Goal: Find specific page/section: Find specific page/section

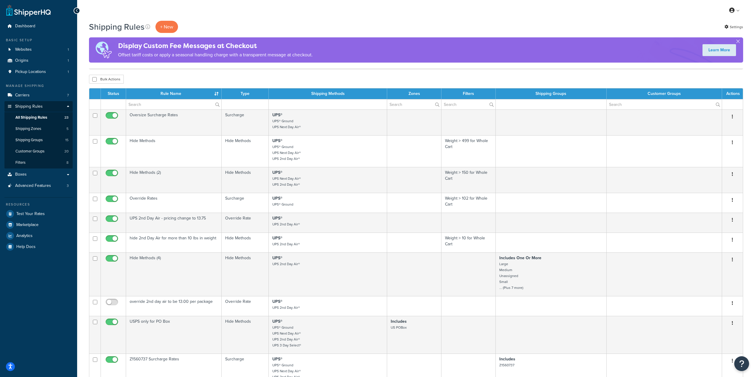
select select "50"
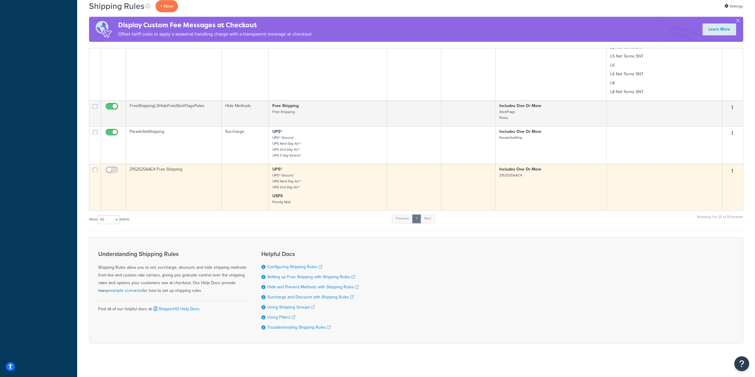
click at [513, 173] on small "Z152525AAC4" at bounding box center [511, 175] width 23 height 5
copy small "Z152525AAC4"
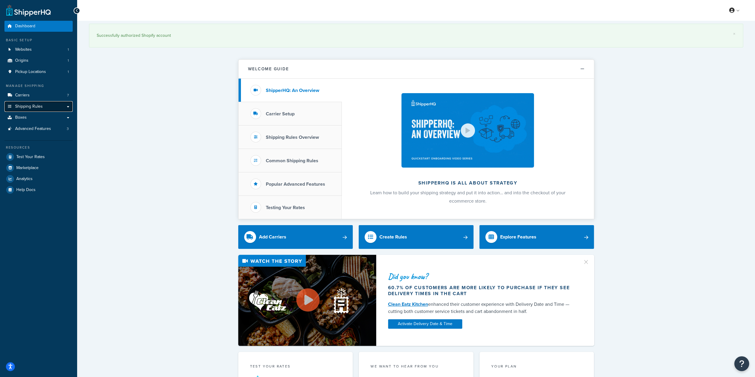
click at [31, 107] on span "Shipping Rules" at bounding box center [29, 106] width 28 height 5
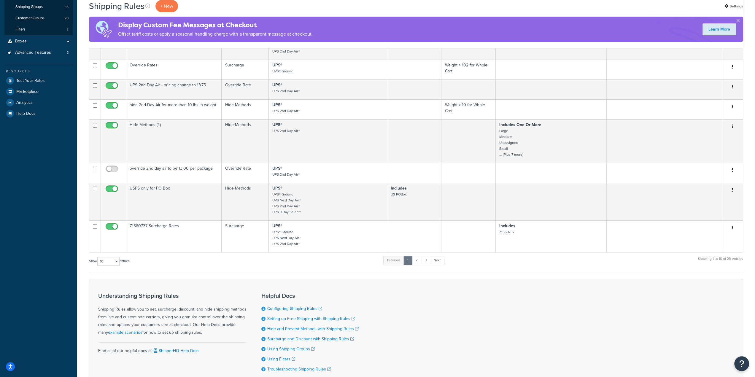
scroll to position [176, 0]
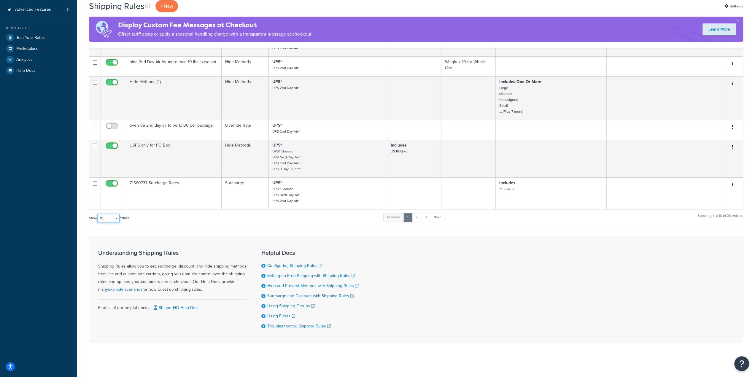
click at [113, 214] on select "10 15 25 50 100 1000" at bounding box center [108, 218] width 22 height 9
select select "100"
click at [98, 214] on select "10 15 25 50 100 1000" at bounding box center [108, 218] width 22 height 9
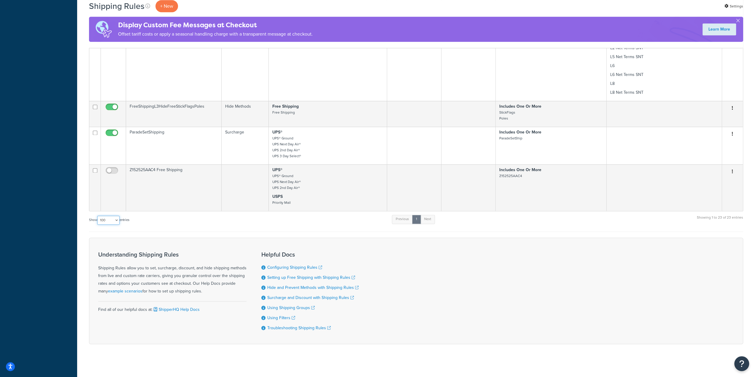
scroll to position [736, 0]
